Goal: Transaction & Acquisition: Purchase product/service

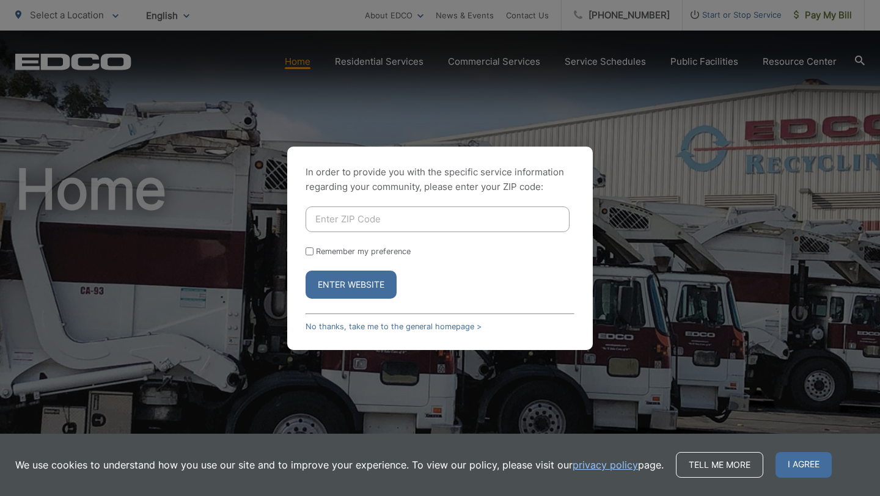
click at [355, 272] on button "Enter Website" at bounding box center [351, 285] width 91 height 28
click at [347, 286] on button "Enter Website" at bounding box center [351, 285] width 91 height 28
click at [378, 218] on input "Enter ZIP Code" at bounding box center [438, 220] width 264 height 26
type input "92083"
click at [306, 271] on button "Enter Website" at bounding box center [351, 285] width 91 height 28
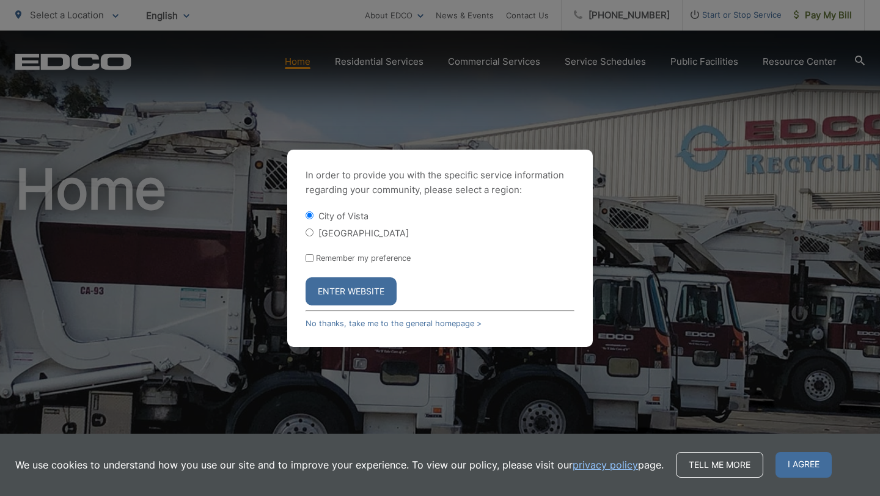
click at [364, 296] on button "Enter Website" at bounding box center [351, 292] width 91 height 28
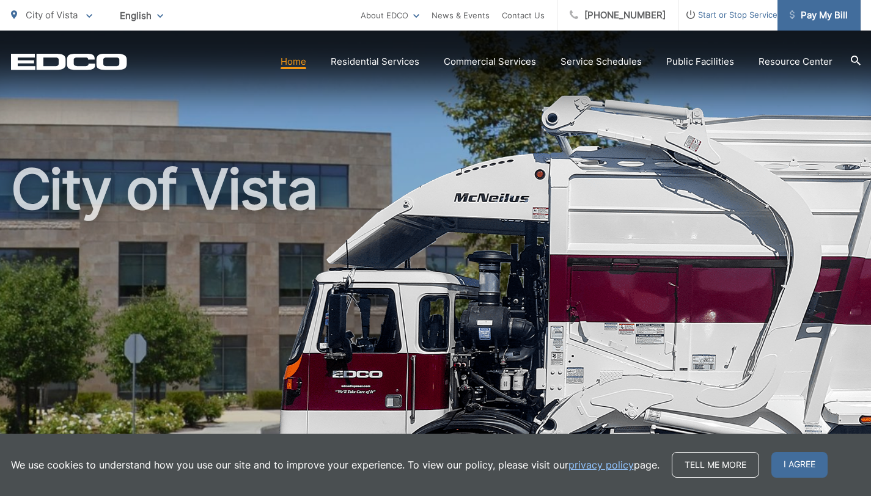
click at [824, 8] on span "Pay My Bill" at bounding box center [819, 15] width 58 height 15
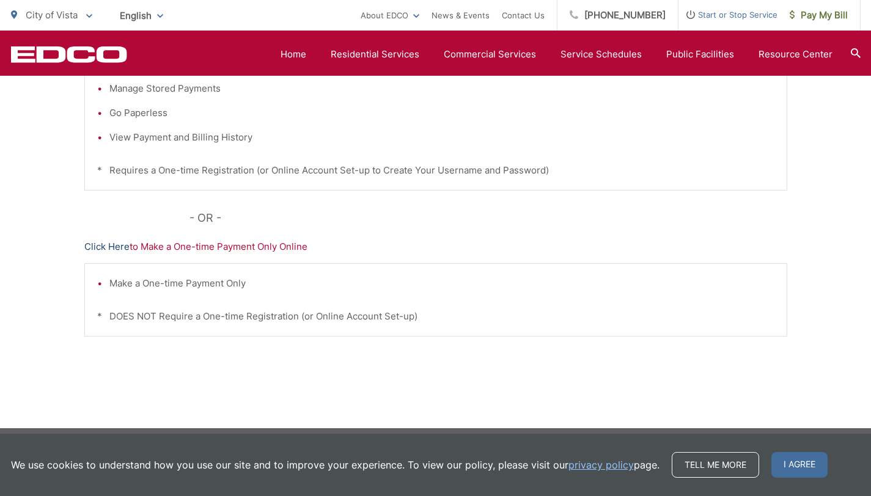
scroll to position [245, 0]
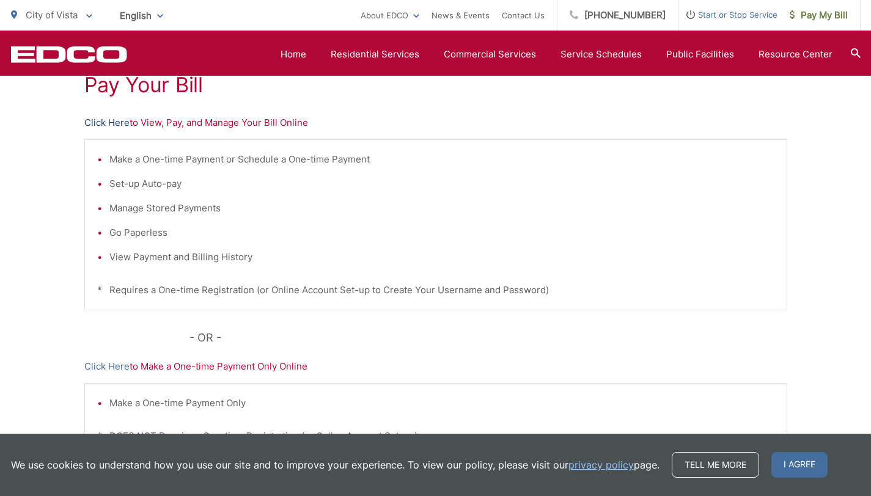
click at [114, 120] on link "Click Here" at bounding box center [106, 123] width 45 height 15
